Goal: Information Seeking & Learning: Find specific fact

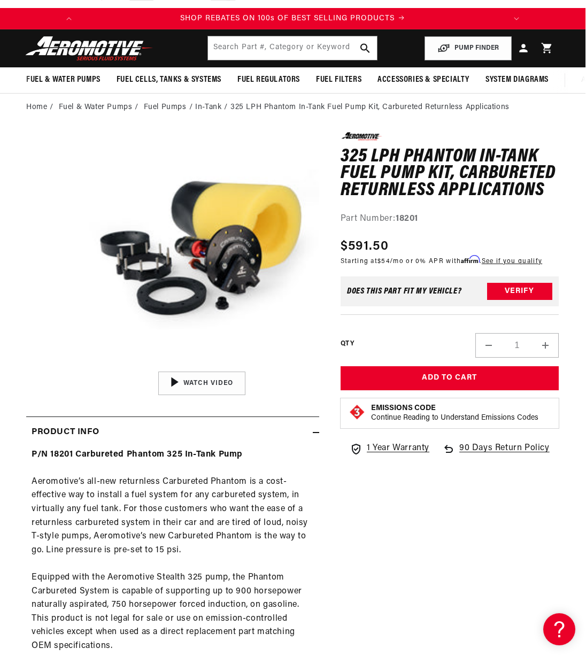
scroll to position [0, 1]
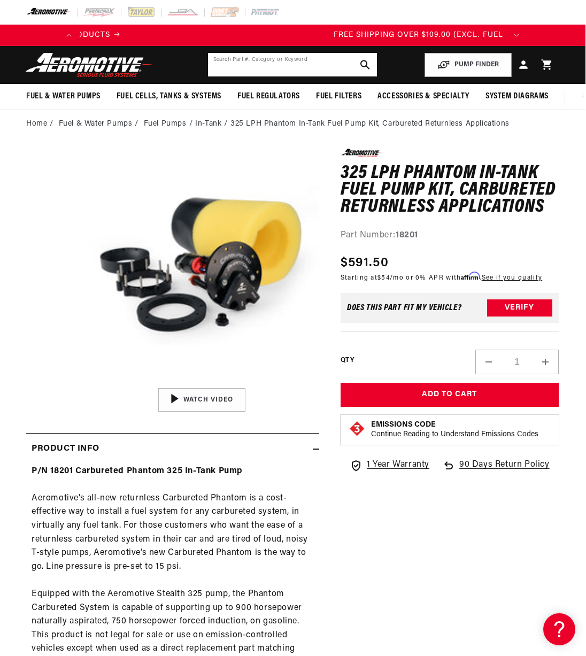
click at [235, 63] on input "text" at bounding box center [293, 65] width 170 height 24
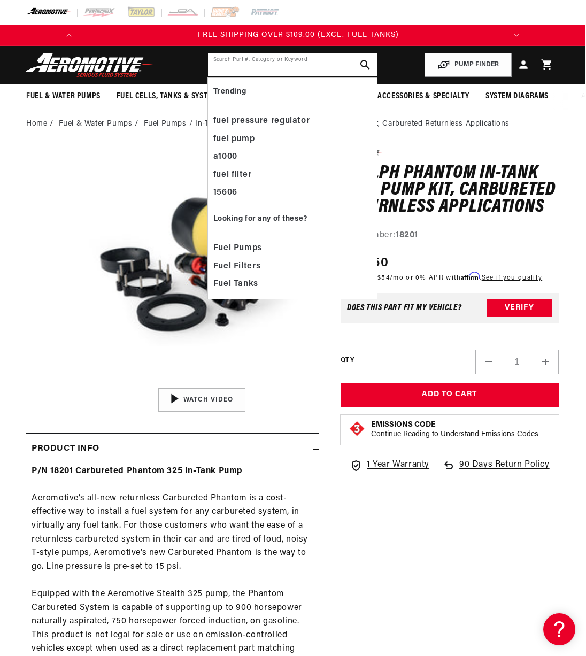
scroll to position [0, 423]
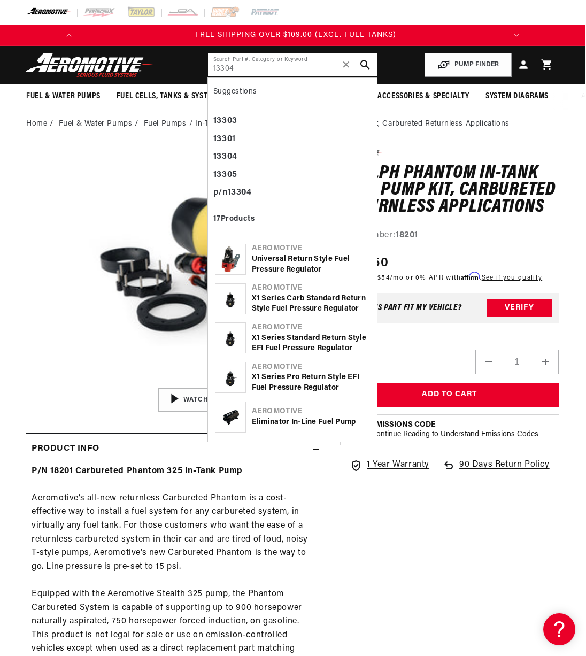
type input "13304"
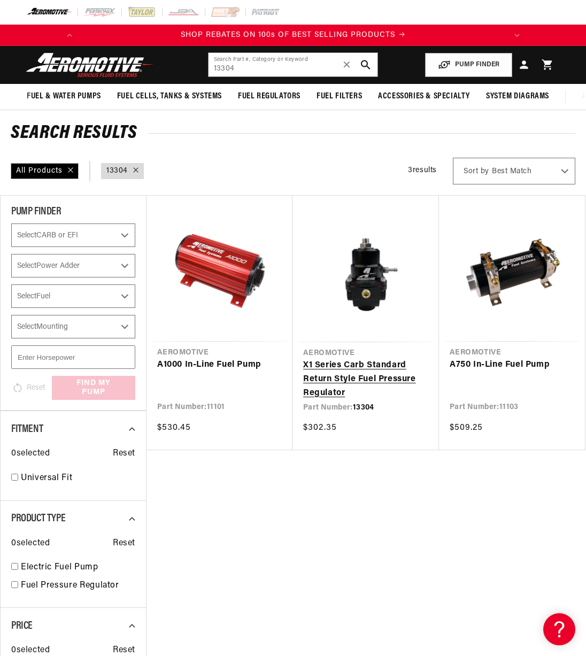
click at [330, 370] on link "X1 Series Carb Standard Return Style Fuel Pressure Regulator" at bounding box center [365, 379] width 125 height 41
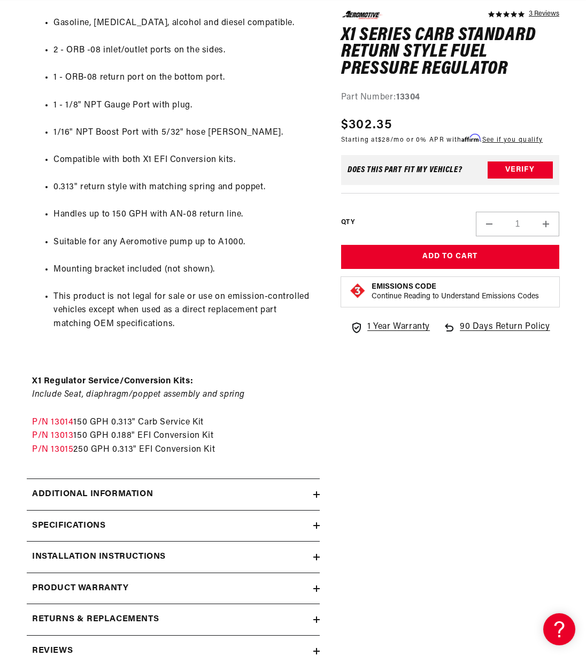
scroll to position [0, 423]
click at [40, 450] on link "P/N 13015" at bounding box center [52, 450] width 41 height 9
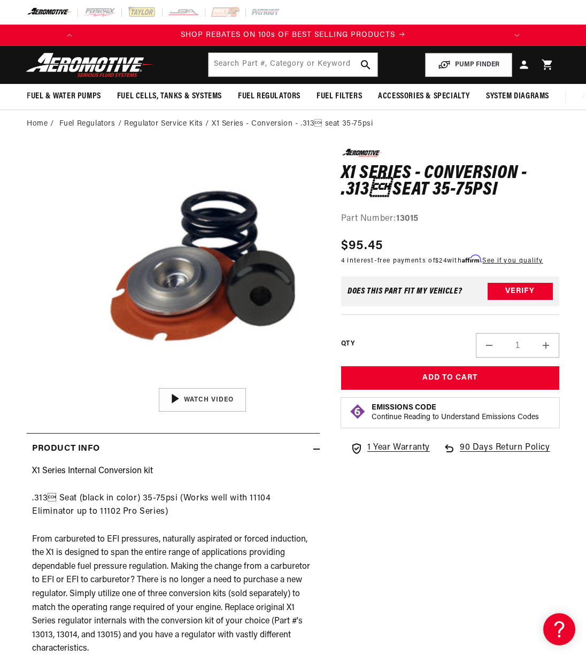
click at [407, 220] on strong "13015" at bounding box center [407, 219] width 22 height 9
copy strong "13015"
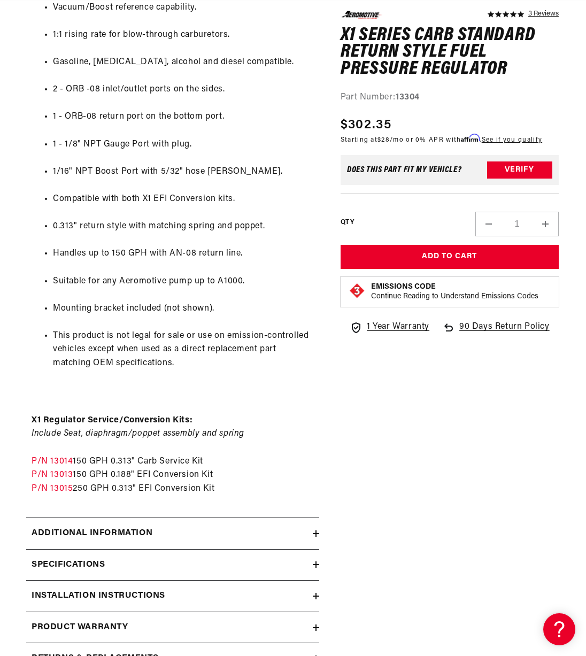
scroll to position [543, 1]
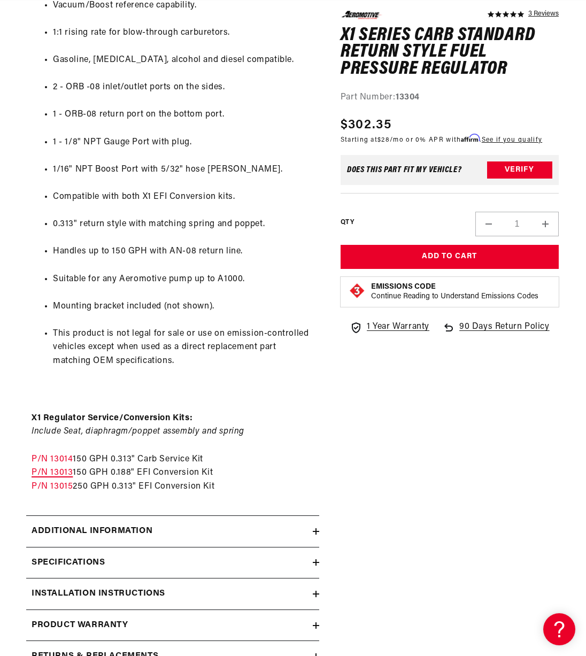
click at [50, 472] on link "P/N 13013" at bounding box center [52, 473] width 41 height 9
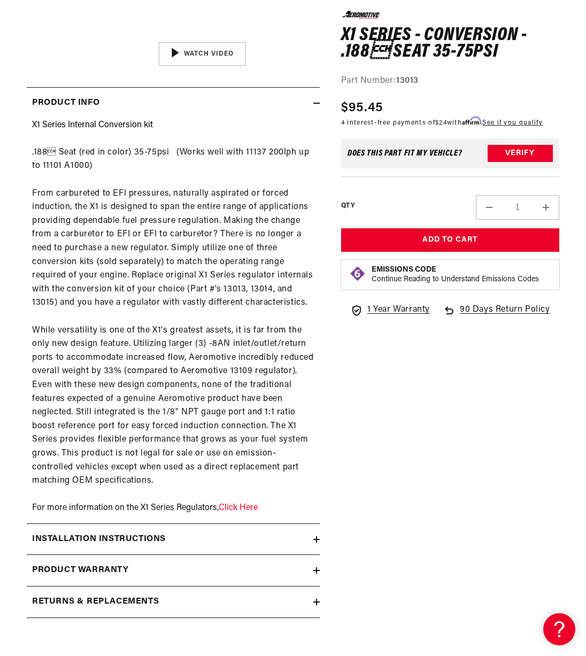
scroll to position [0, 423]
